Goal: Find specific page/section

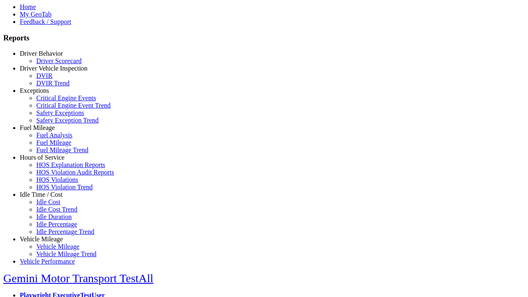
click at [47, 198] on link "Idle Time / Cost" at bounding box center [41, 194] width 43 height 7
click at [54, 205] on link "Idle Cost" at bounding box center [48, 201] width 24 height 7
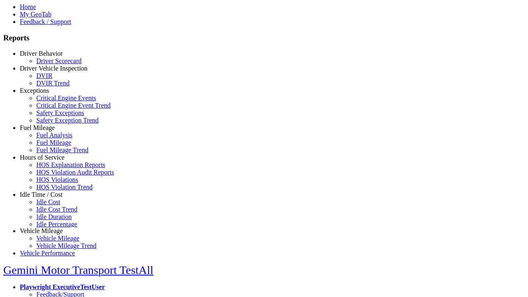
scroll to position [4, 0]
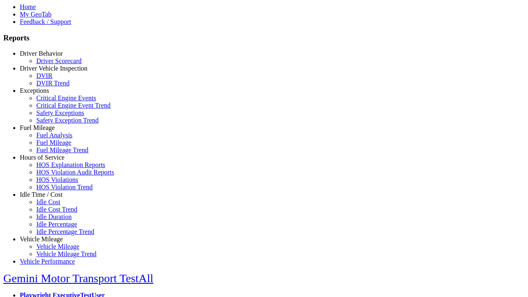
type input "**********"
